Goal: Task Accomplishment & Management: Complete application form

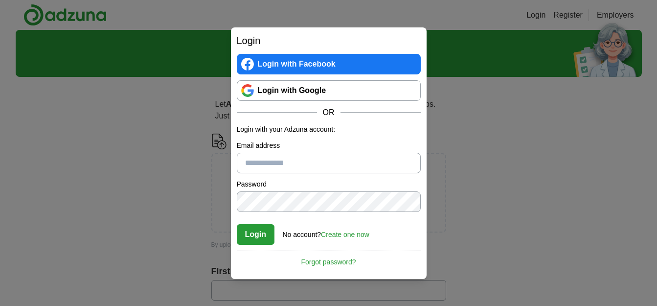
click at [295, 63] on link "Login with Facebook" at bounding box center [329, 64] width 184 height 21
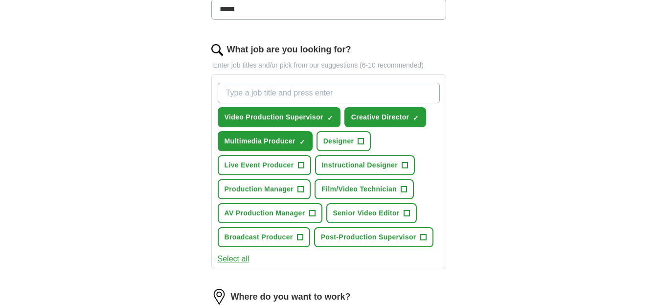
scroll to position [293, 0]
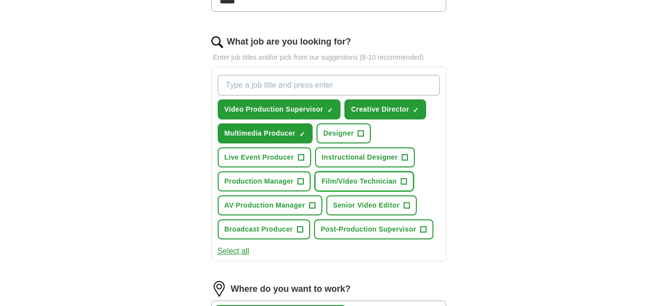
click at [365, 182] on span "Film/Video Technician" at bounding box center [358, 181] width 75 height 10
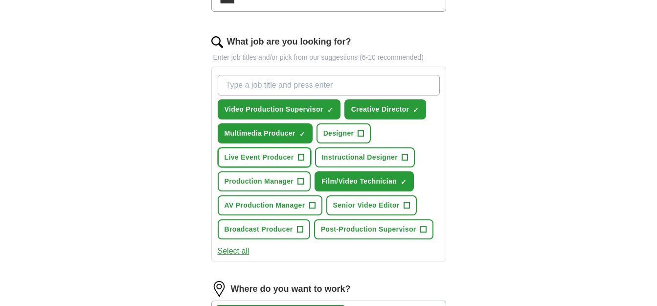
click at [266, 160] on span "Live Event Producer" at bounding box center [258, 157] width 69 height 10
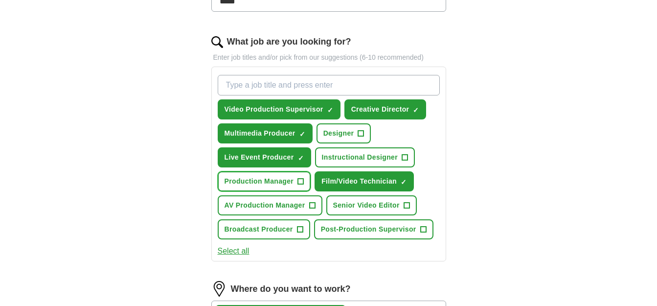
click at [259, 177] on span "Production Manager" at bounding box center [258, 181] width 69 height 10
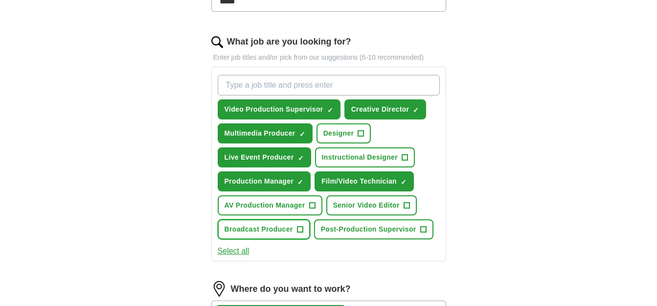
click at [274, 229] on span "Broadcast Producer" at bounding box center [258, 229] width 68 height 10
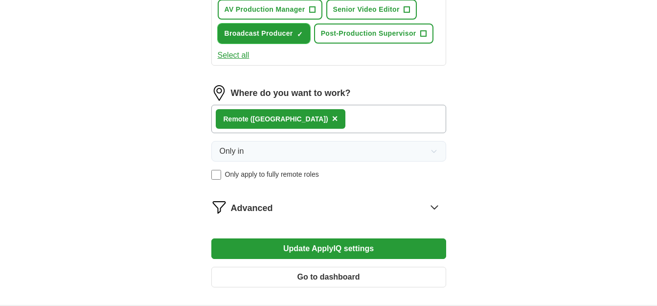
scroll to position [538, 0]
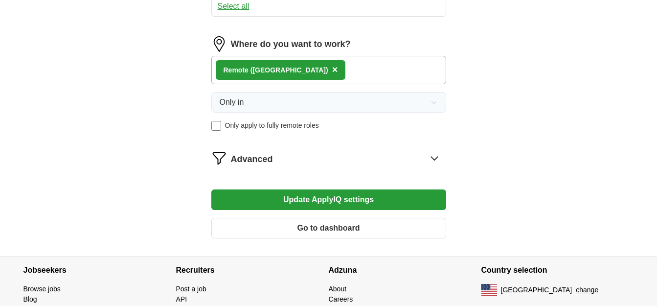
click at [435, 157] on icon at bounding box center [434, 158] width 16 height 16
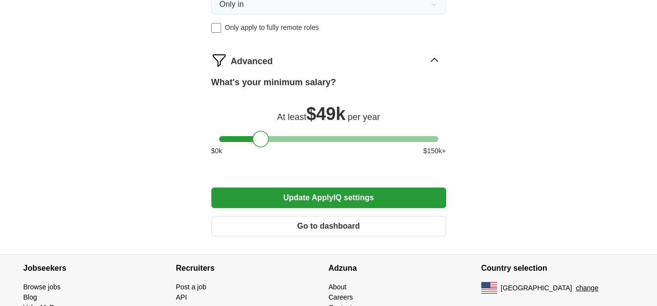
scroll to position [682, 0]
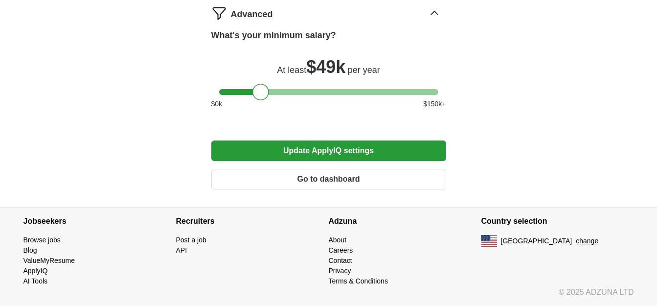
click at [329, 146] on button "Update ApplyIQ settings" at bounding box center [328, 150] width 235 height 21
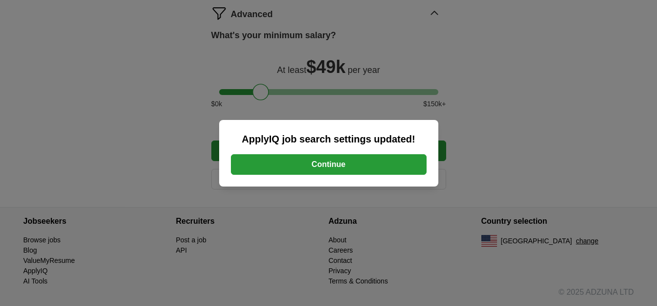
click at [329, 163] on button "Continue" at bounding box center [329, 164] width 196 height 21
